Goal: Transaction & Acquisition: Purchase product/service

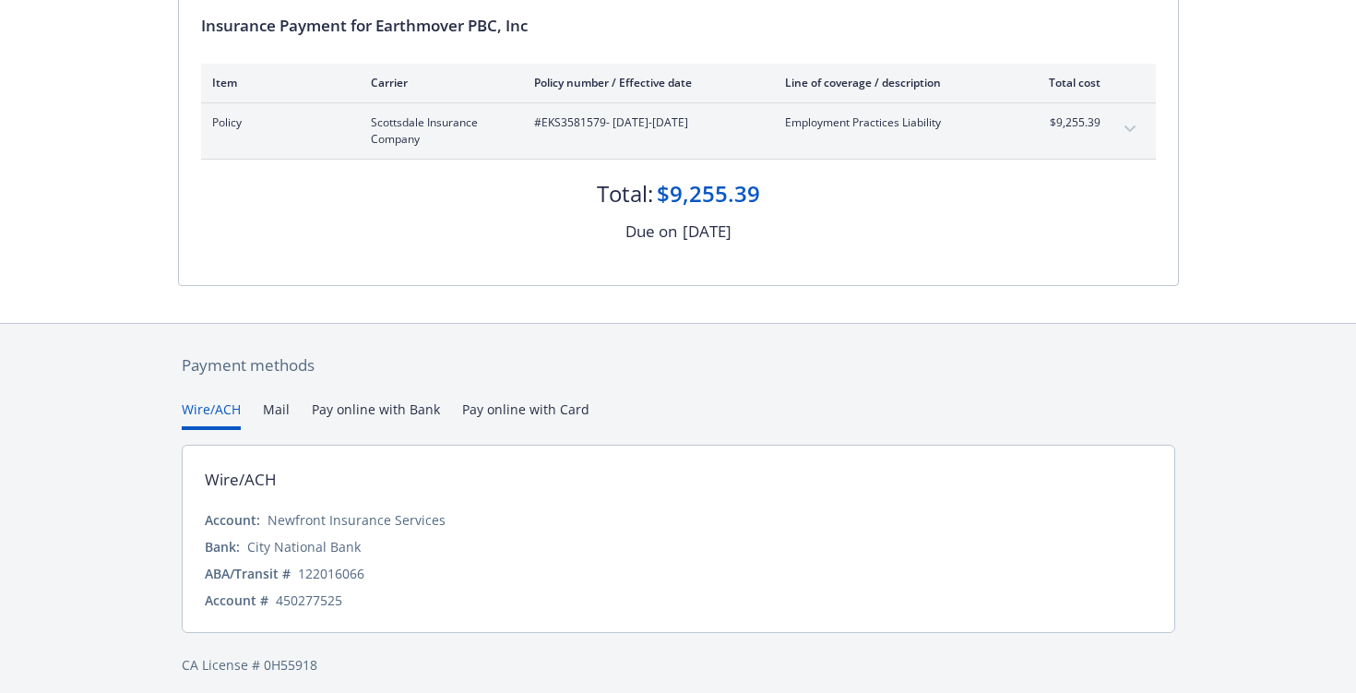
scroll to position [212, 0]
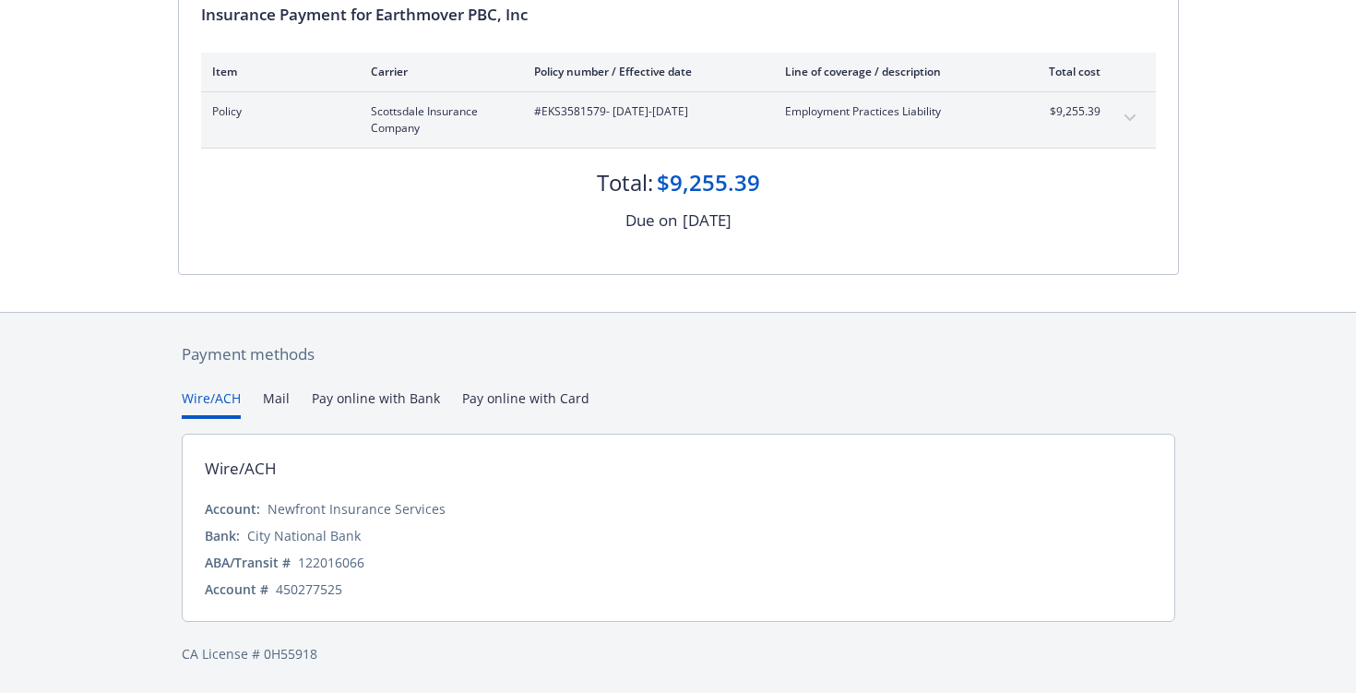
click at [347, 395] on button "Pay online with Bank" at bounding box center [376, 403] width 128 height 30
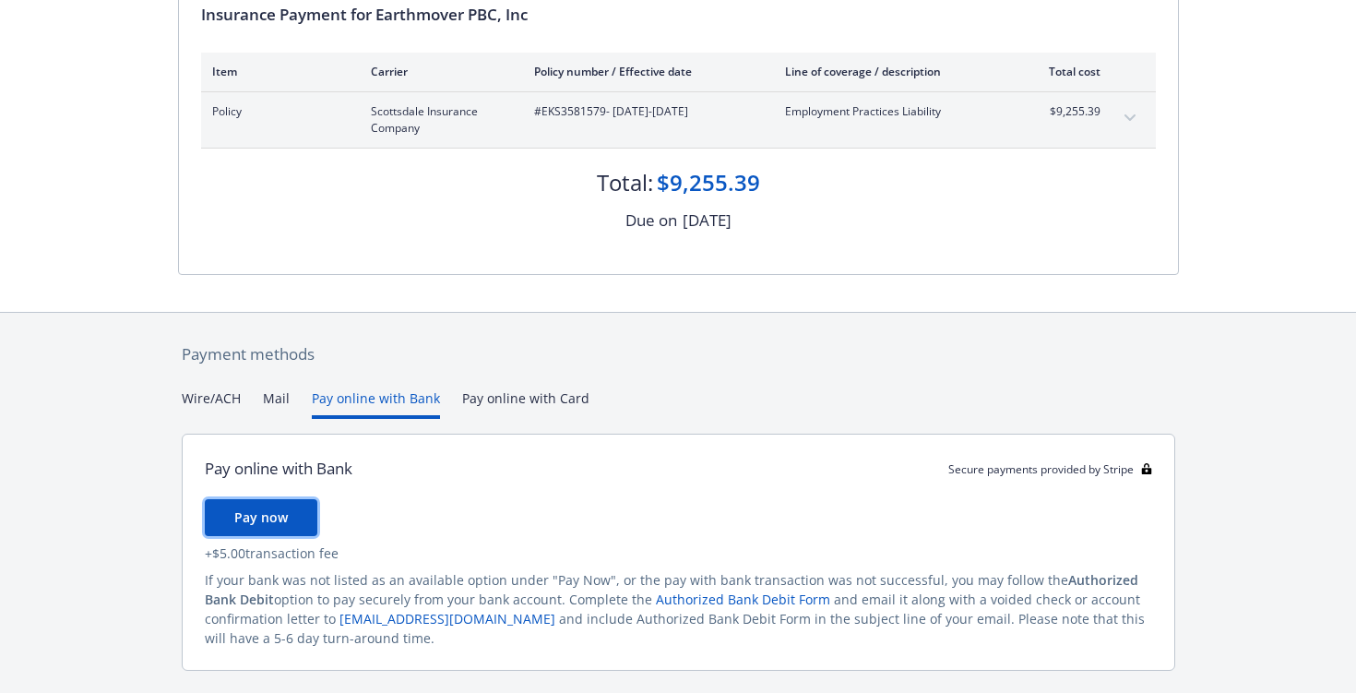
click at [283, 511] on span "Pay now" at bounding box center [261, 517] width 54 height 18
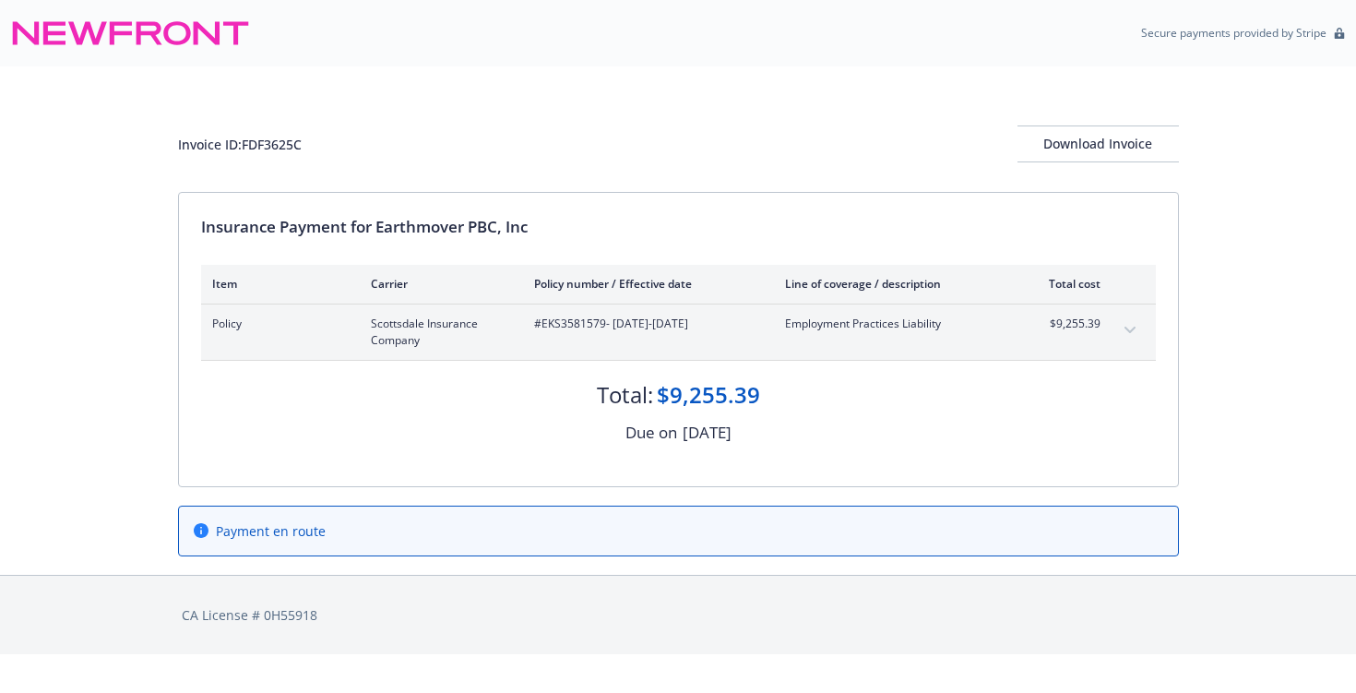
scroll to position [0, 0]
